Goal: Find specific page/section: Locate a particular part of the current website

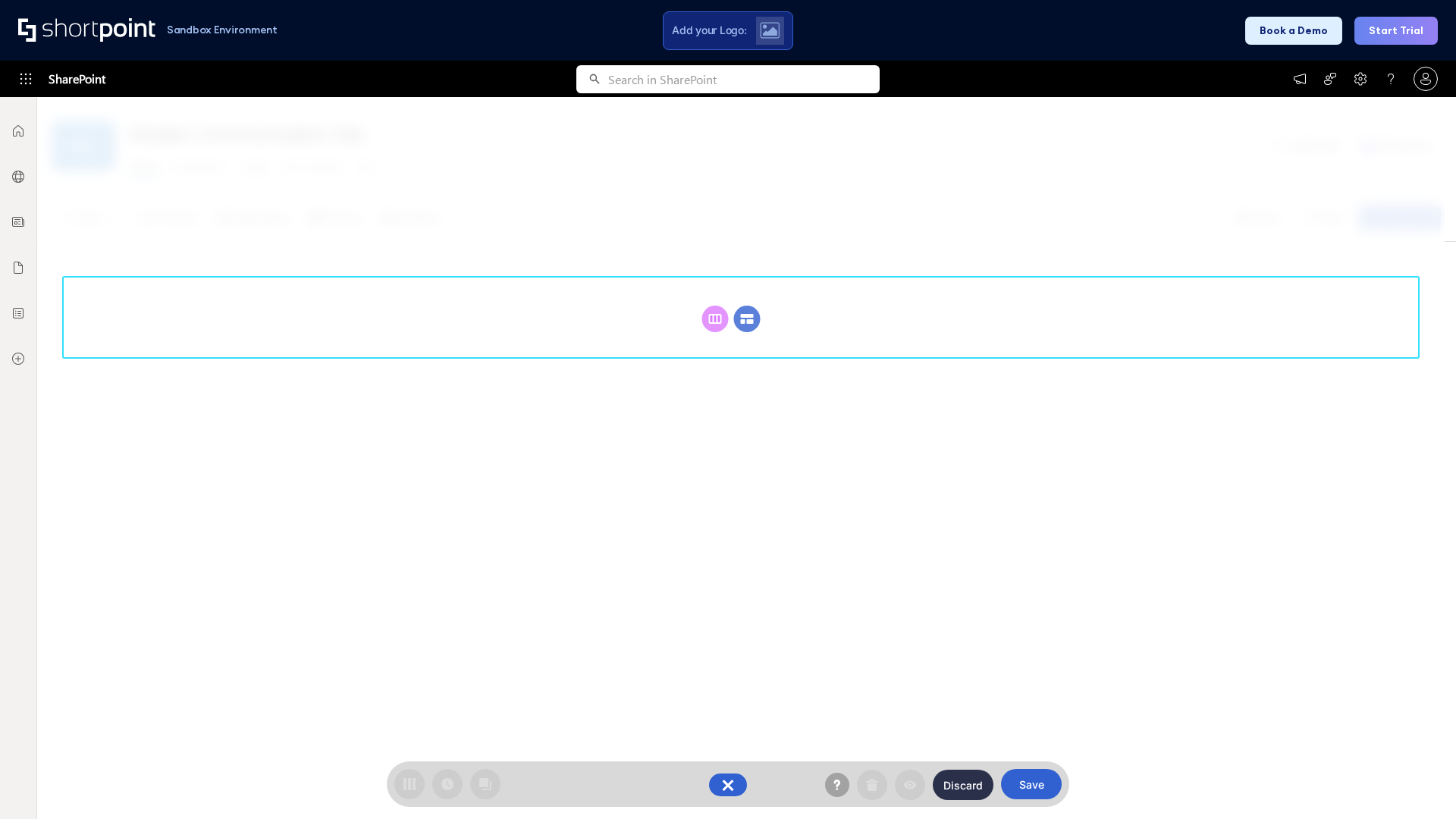
scroll to position [209, 0]
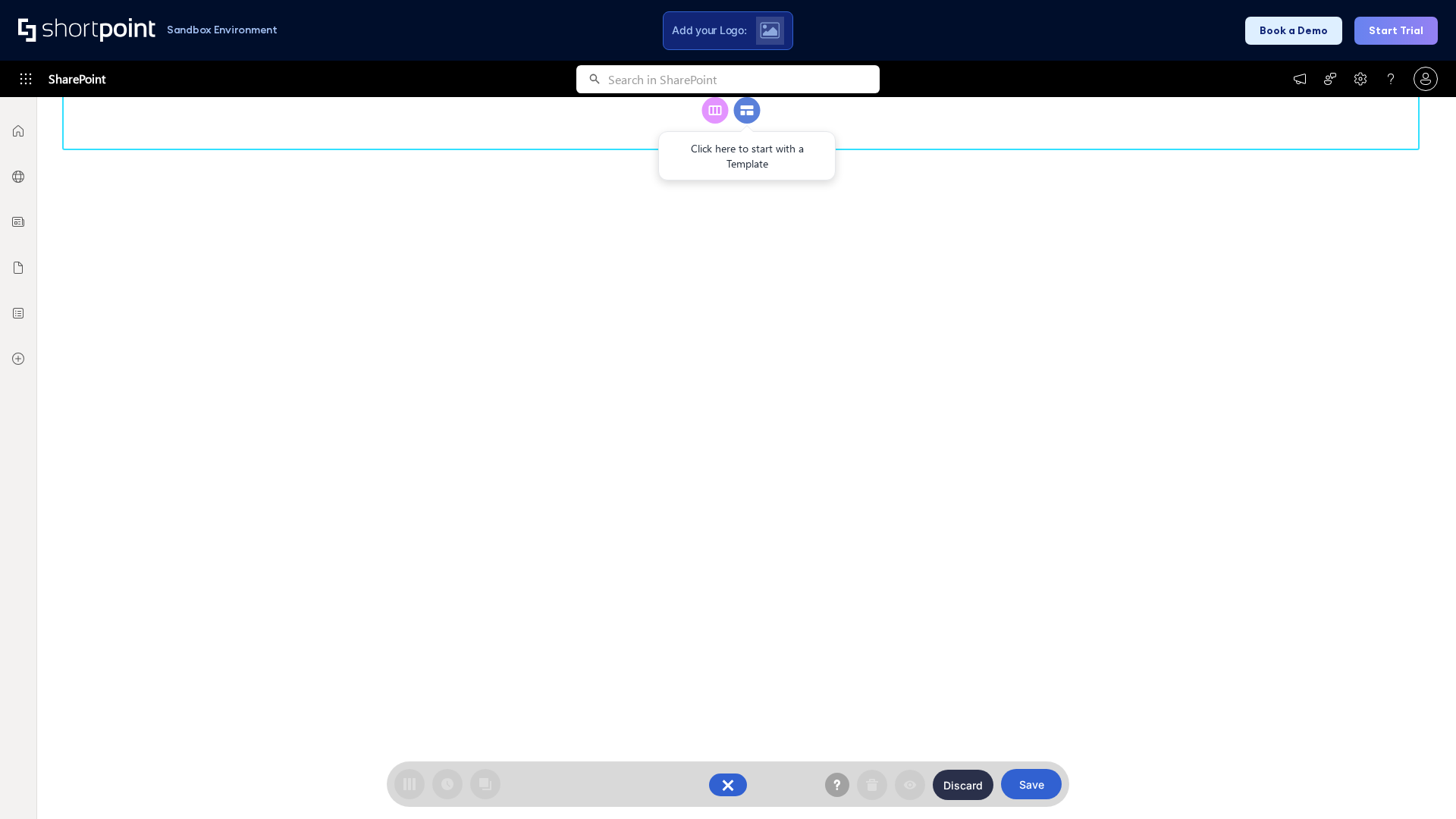
click at [747, 123] on circle at bounding box center [747, 110] width 26 height 26
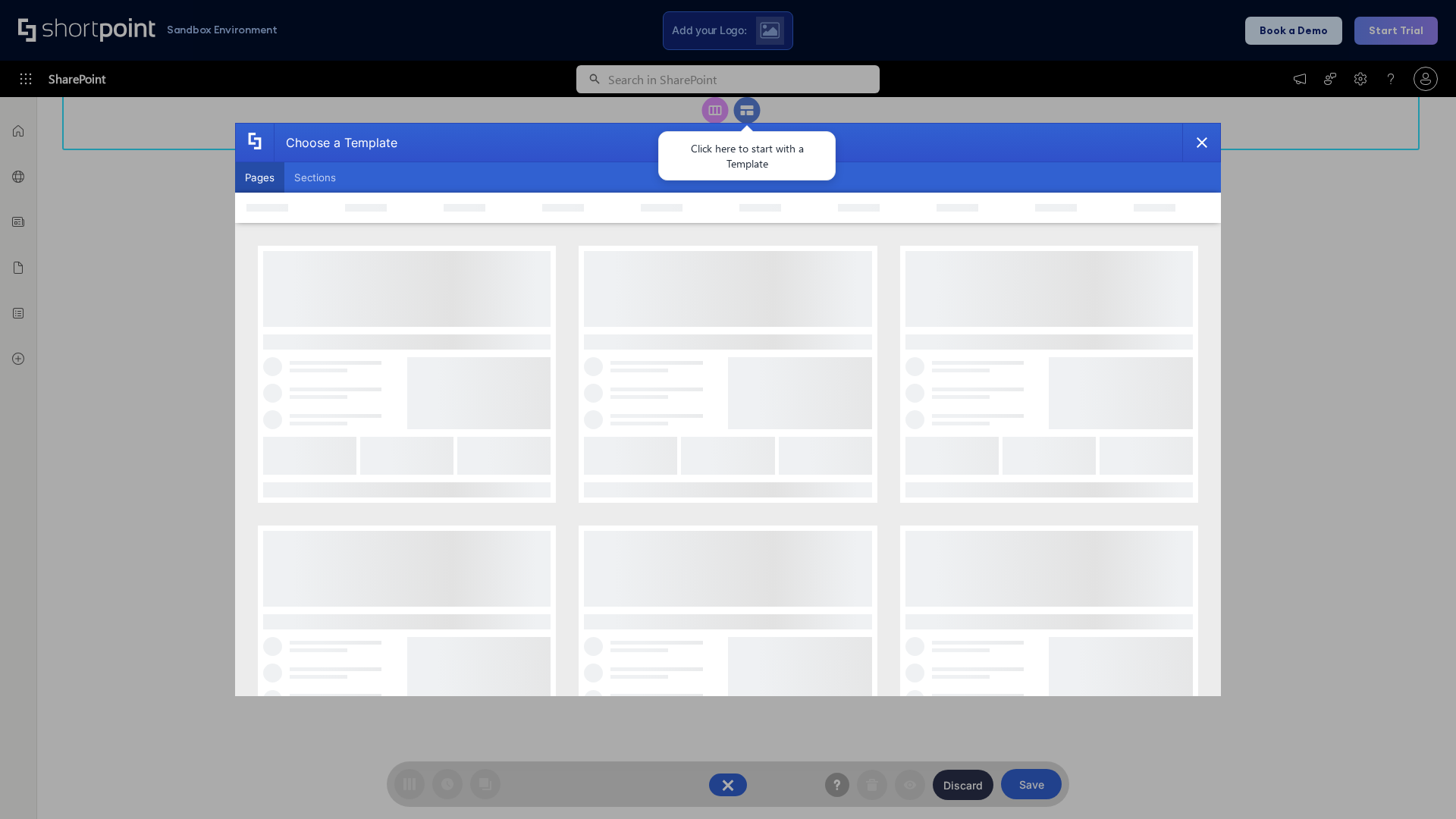
scroll to position [0, 0]
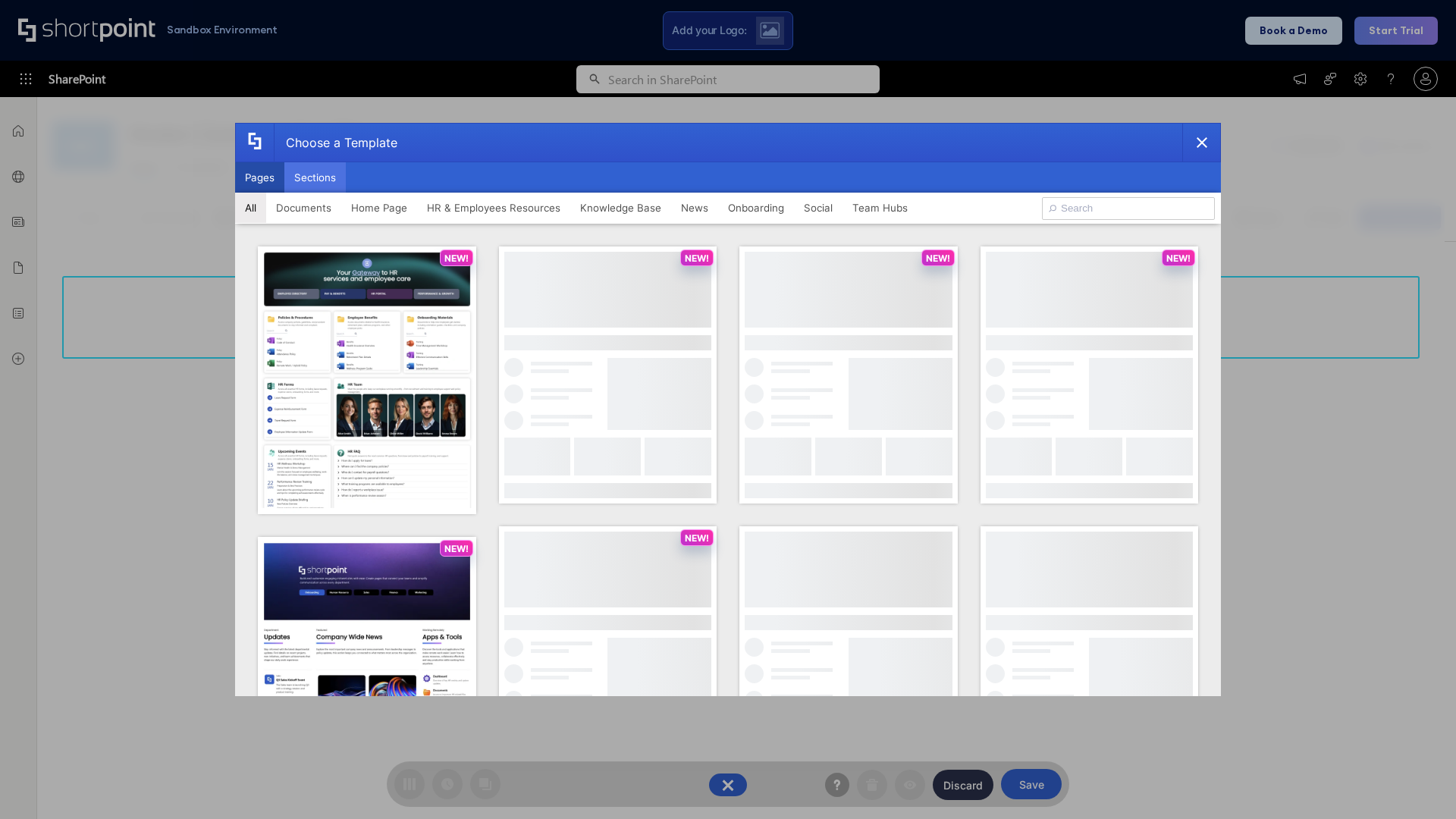
click at [314, 177] on button "Sections" at bounding box center [315, 177] width 62 height 30
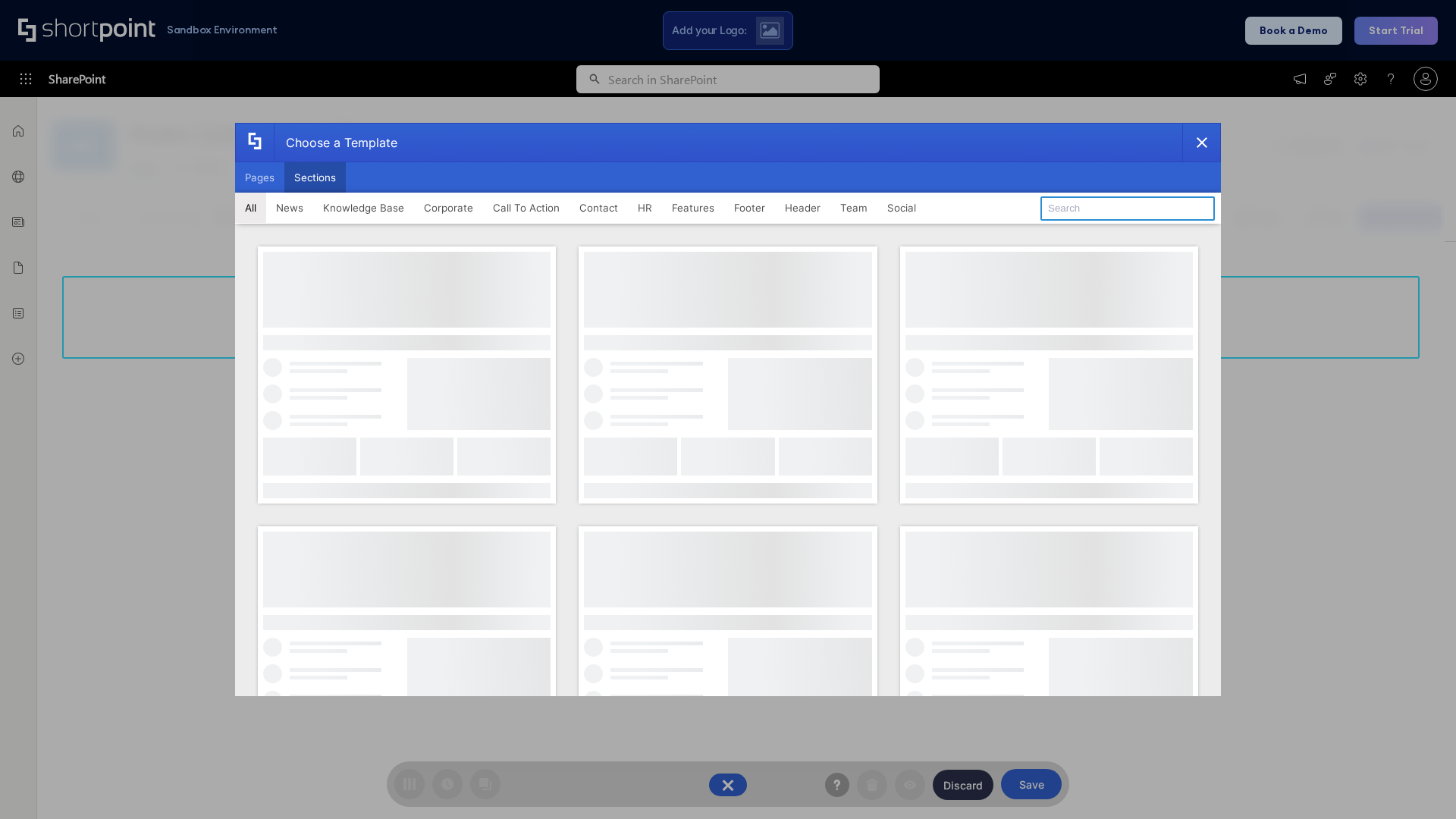
type input "CTA 3"
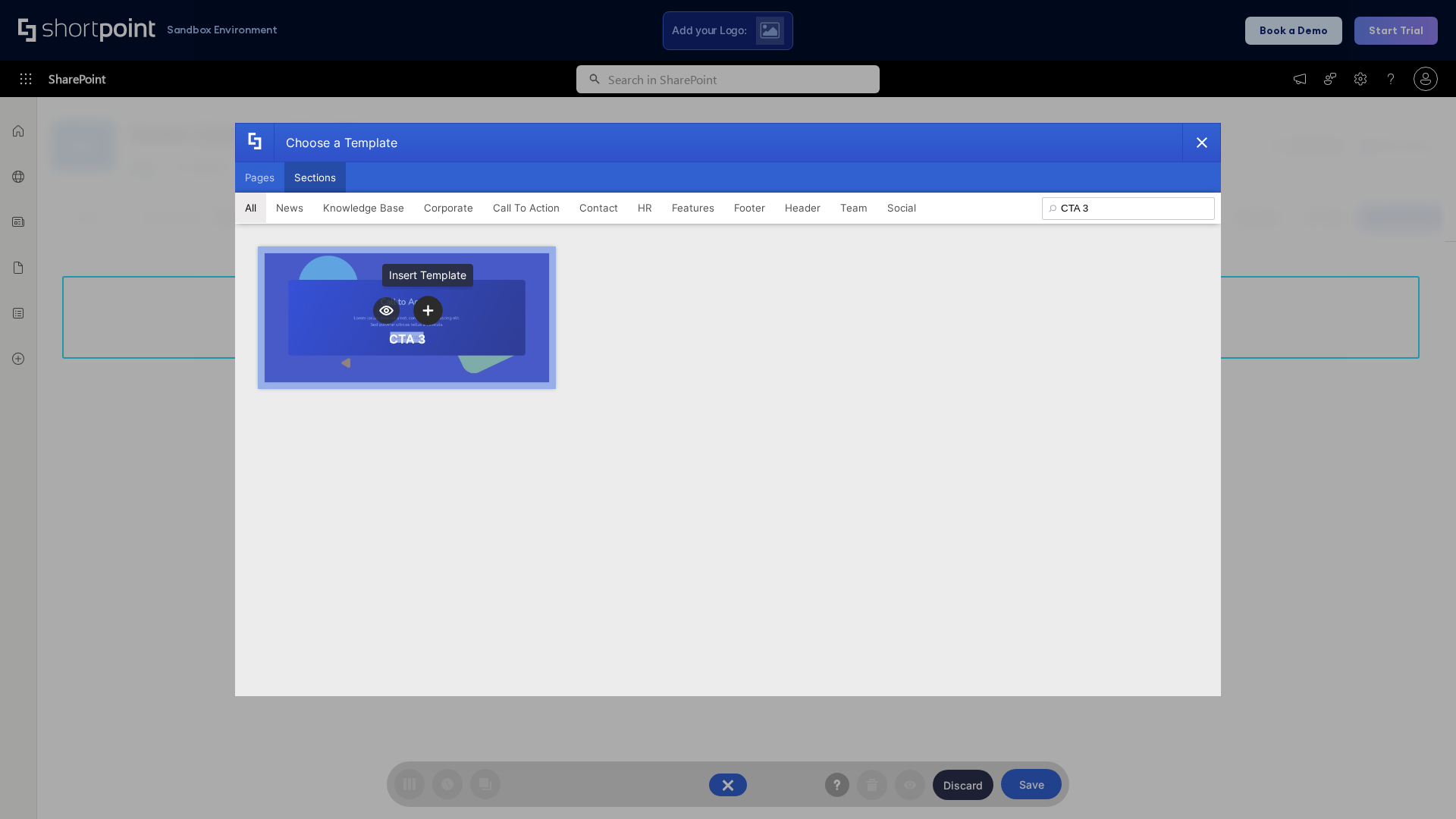
click at [428, 310] on icon "template selector" at bounding box center [428, 311] width 11 height 11
